Goal: Task Accomplishment & Management: Manage account settings

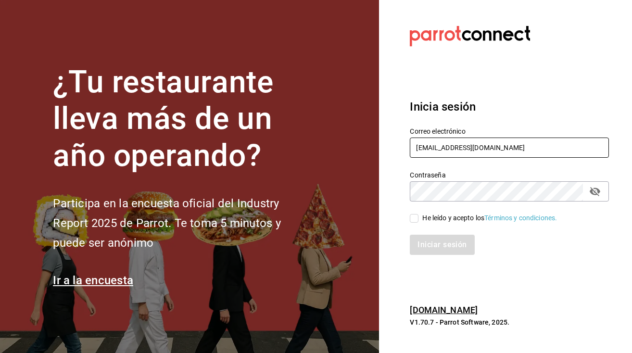
type input "[EMAIL_ADDRESS][DOMAIN_NAME]"
click at [413, 221] on input "He leído y acepto los Términos y condiciones." at bounding box center [414, 218] width 9 height 9
checkbox input "true"
click at [428, 242] on button "Iniciar sesión" at bounding box center [442, 245] width 65 height 20
type input "[EMAIL_ADDRESS][DOMAIN_NAME]"
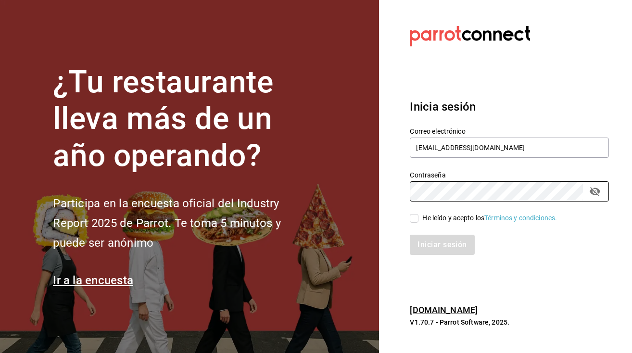
click at [413, 221] on input "He leído y acepto los Términos y condiciones." at bounding box center [414, 218] width 9 height 9
checkbox input "true"
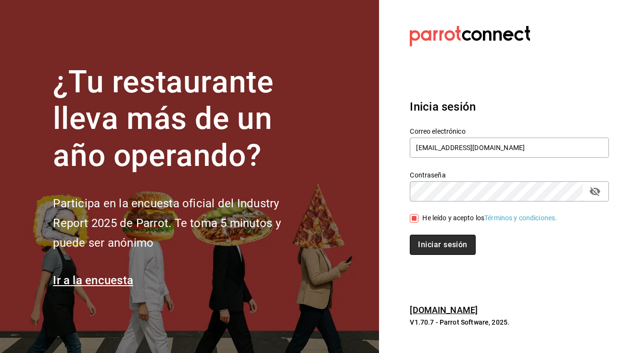
click at [439, 253] on button "Iniciar sesión" at bounding box center [442, 245] width 65 height 20
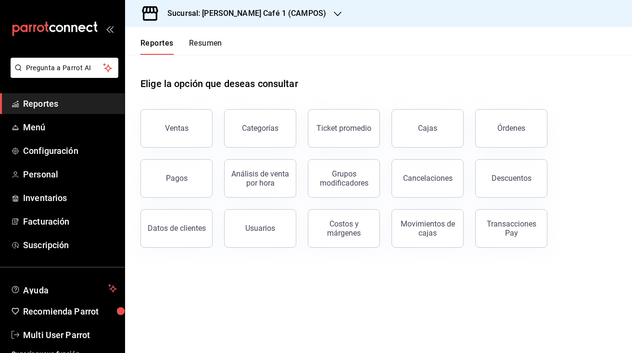
click at [209, 43] on button "Resumen" at bounding box center [205, 46] width 33 height 16
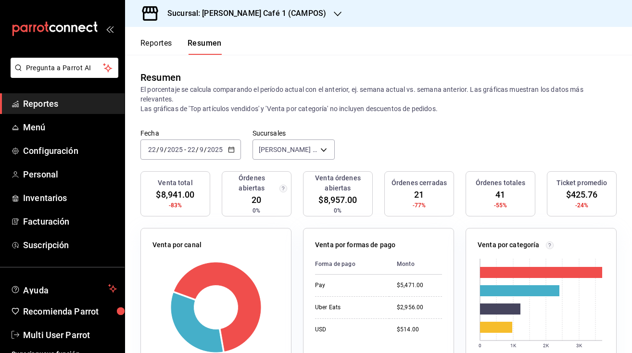
click at [267, 17] on h3 "Sucursal: Rocco Café 1 (CAMPOS)" at bounding box center [243, 14] width 166 height 12
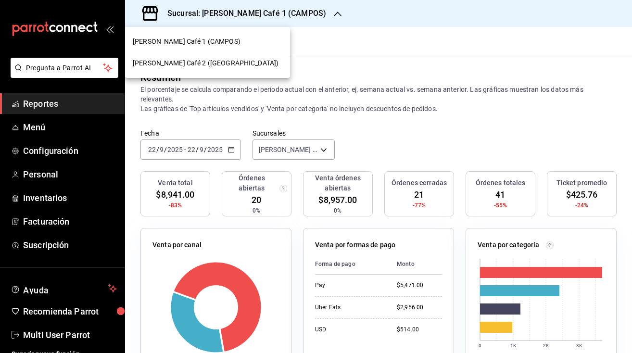
click at [208, 66] on span "Rocco Café 2 (CANTABRIA)" at bounding box center [206, 63] width 146 height 10
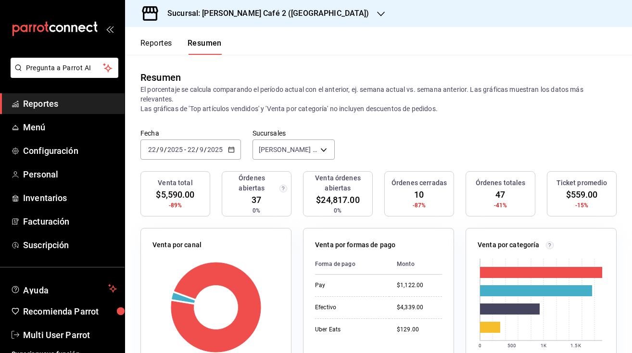
click at [265, 13] on h3 "Sucursal: [PERSON_NAME] Café 2 ([GEOGRAPHIC_DATA])" at bounding box center [265, 14] width 210 height 12
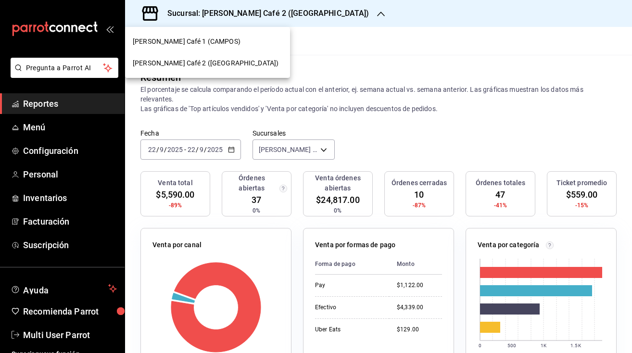
click at [326, 115] on div at bounding box center [316, 176] width 632 height 353
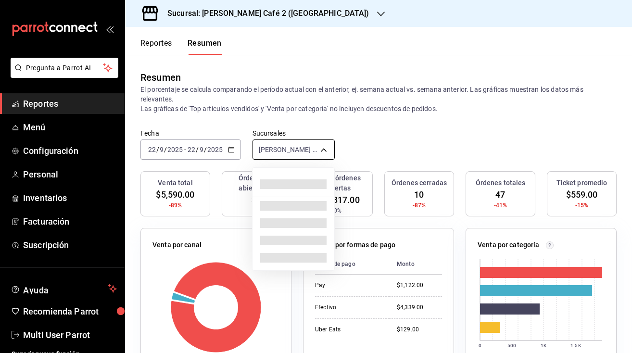
click at [288, 146] on body "Pregunta a Parrot AI Reportes Menú Configuración Personal Inventarios Facturaci…" at bounding box center [316, 176] width 632 height 353
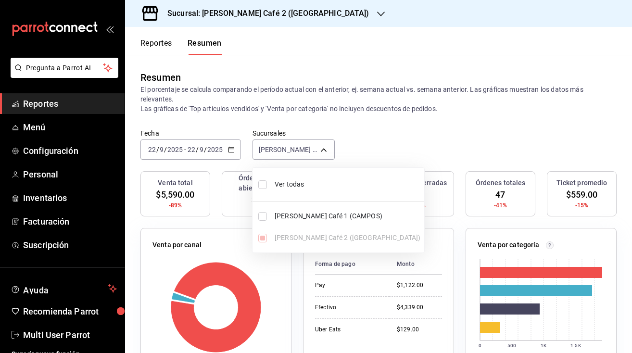
click at [261, 182] on input "checkbox" at bounding box center [262, 184] width 9 height 9
checkbox input "true"
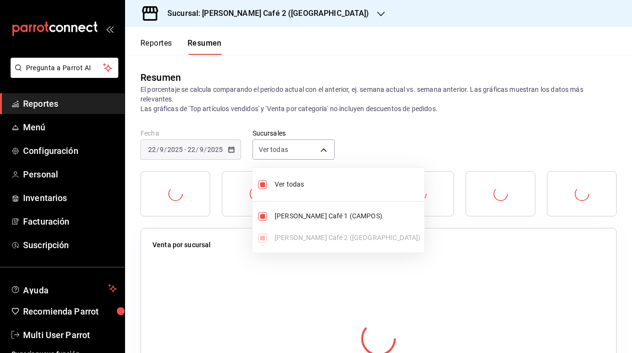
type input "[object Object],[object Object]"
checkbox input "true"
click at [365, 143] on div at bounding box center [316, 176] width 632 height 353
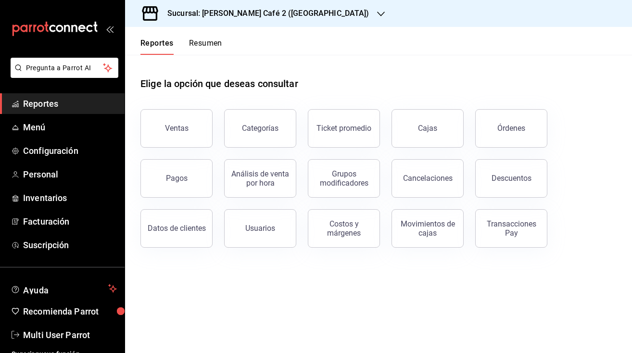
click at [211, 45] on button "Resumen" at bounding box center [205, 46] width 33 height 16
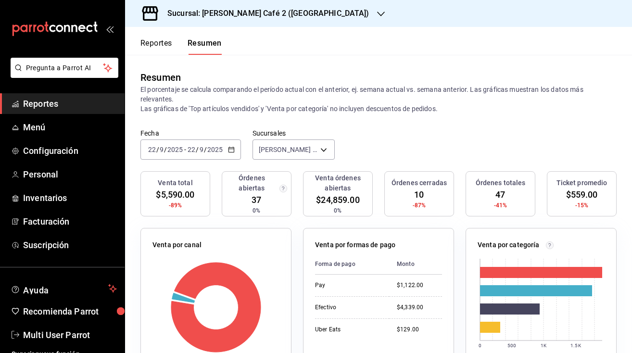
click at [268, 13] on h3 "Sucursal: [PERSON_NAME] Café 2 ([GEOGRAPHIC_DATA])" at bounding box center [265, 14] width 210 height 12
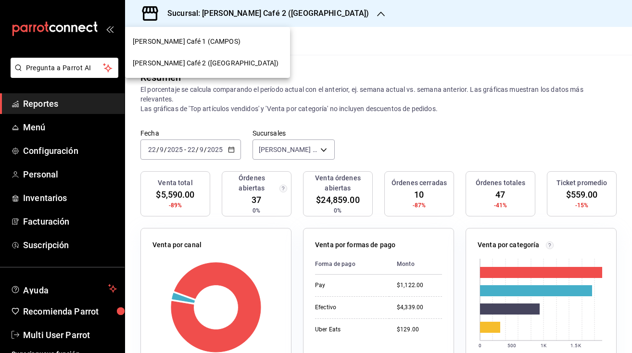
click at [188, 39] on span "Rocco Café 1 (CAMPOS)" at bounding box center [187, 42] width 108 height 10
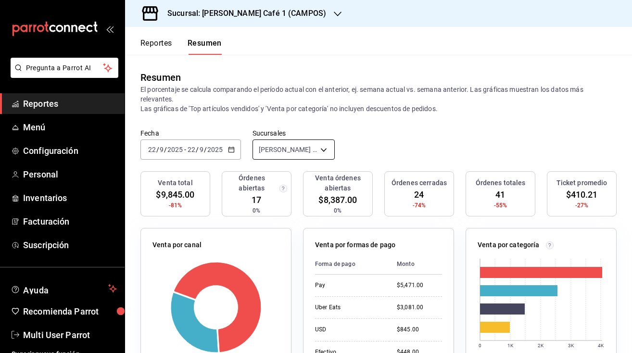
click at [287, 150] on body "Pregunta a Parrot AI Reportes Menú Configuración Personal Inventarios Facturaci…" at bounding box center [316, 176] width 632 height 353
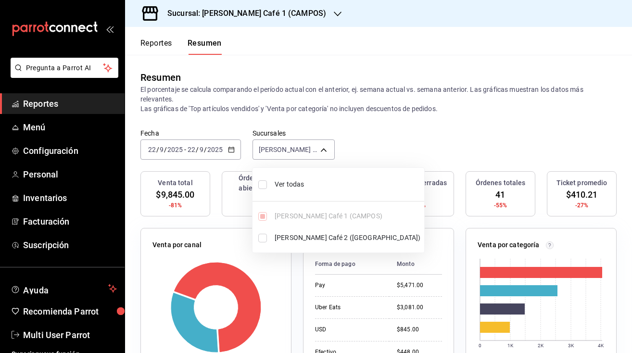
click at [265, 187] on input "checkbox" at bounding box center [262, 184] width 9 height 9
checkbox input "true"
type input "[object Object],[object Object]"
checkbox input "true"
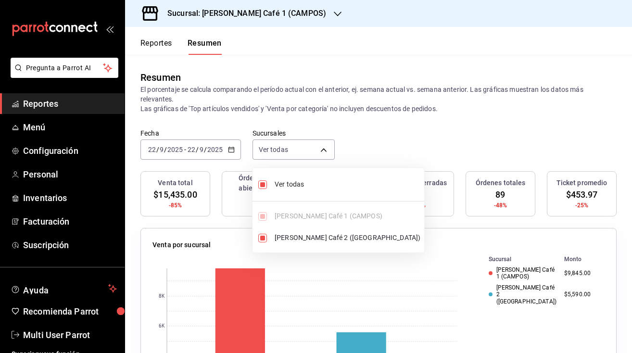
click at [383, 134] on div at bounding box center [316, 176] width 632 height 353
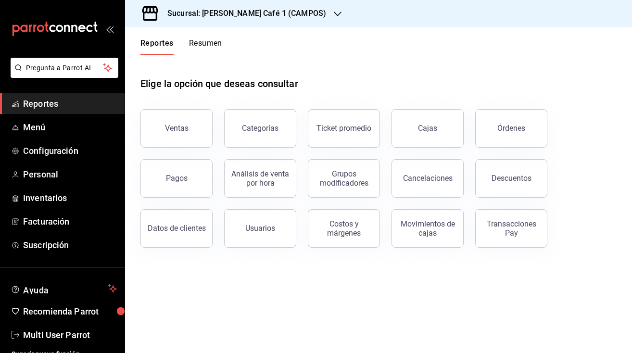
click at [205, 45] on button "Resumen" at bounding box center [205, 46] width 33 height 16
click at [203, 42] on button "Resumen" at bounding box center [205, 46] width 33 height 16
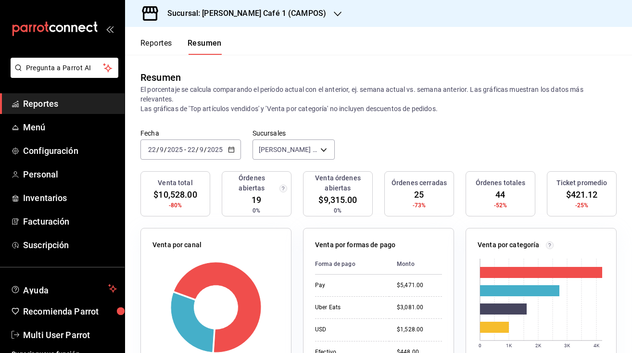
click at [242, 18] on h3 "Sucursal: [PERSON_NAME] Café 1 (CAMPOS)" at bounding box center [243, 14] width 166 height 12
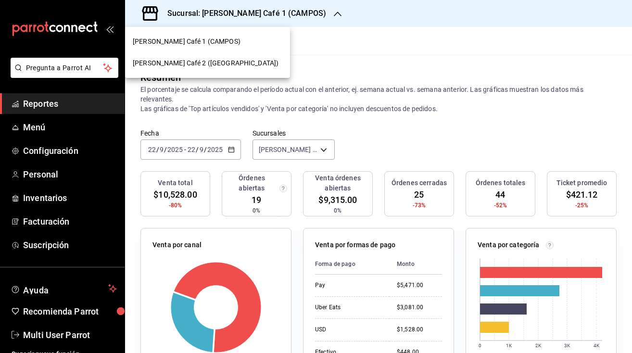
click at [210, 62] on span "[PERSON_NAME] Café 2 ([GEOGRAPHIC_DATA])" at bounding box center [206, 63] width 146 height 10
